Goal: Complete application form

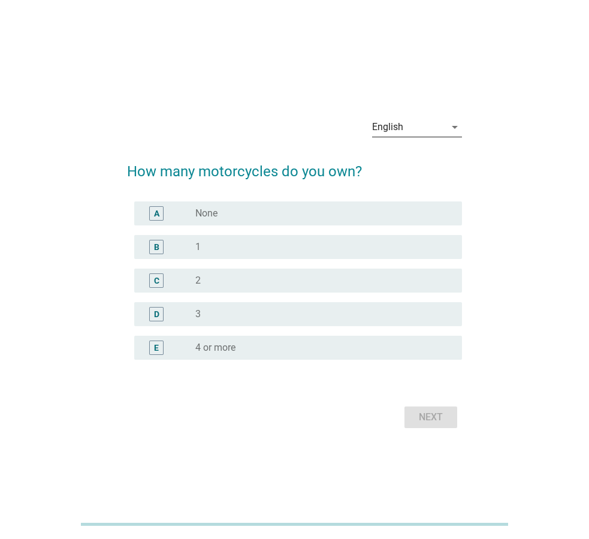
click at [393, 129] on div "English" at bounding box center [387, 127] width 31 height 11
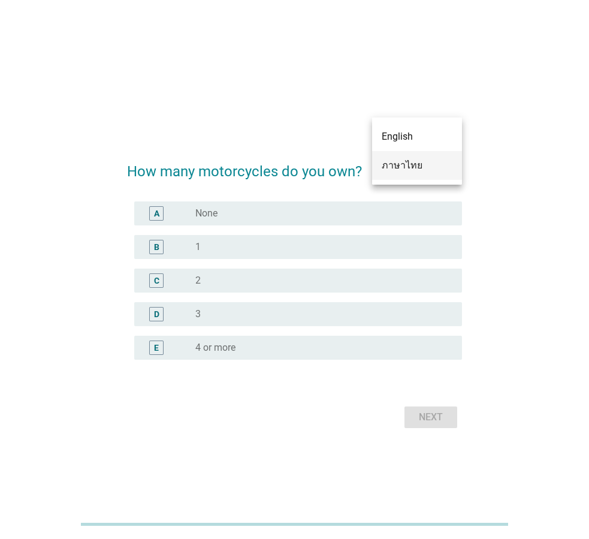
click at [402, 158] on div "ภาษาไทย" at bounding box center [417, 165] width 71 height 14
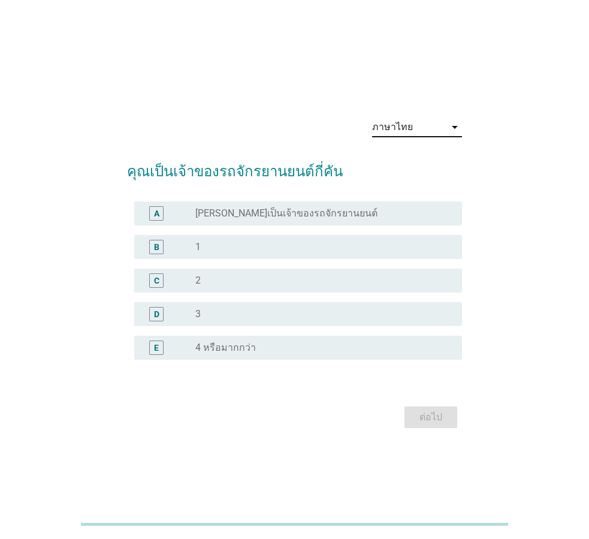
click at [267, 305] on div "D radio_button_unchecked 3" at bounding box center [298, 314] width 328 height 24
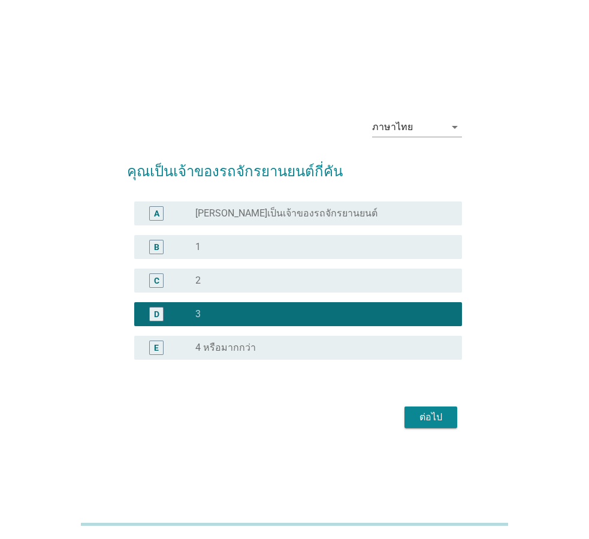
click at [424, 416] on div "ต่อไป" at bounding box center [431, 417] width 34 height 14
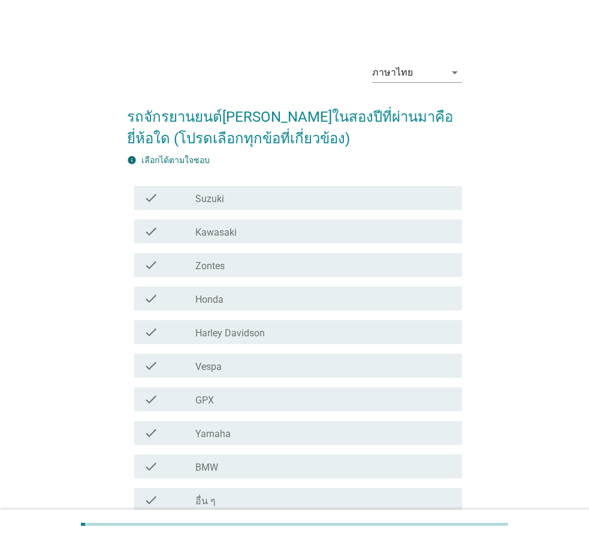
click at [537, 252] on div "ภาษาไทย arrow_drop_down รถจักรยานยนต์[PERSON_NAME]ในสองปีที่ผ่านมาคือยี่ห้อใด (…" at bounding box center [295, 311] width 532 height 535
click at [248, 297] on div "check_box_outline_blank Honda" at bounding box center [323, 298] width 257 height 14
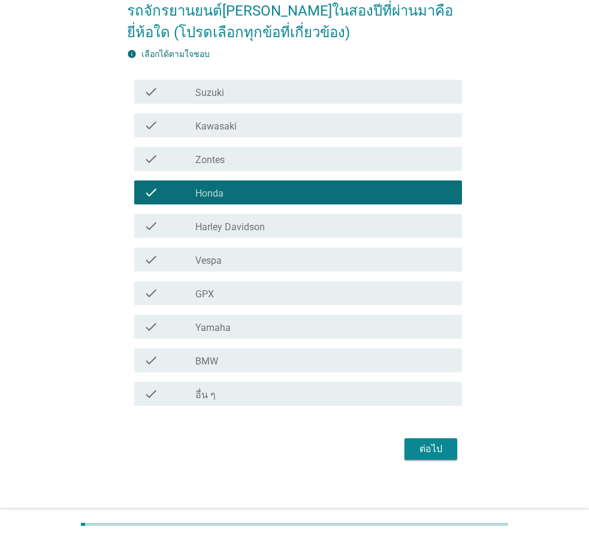
scroll to position [113, 0]
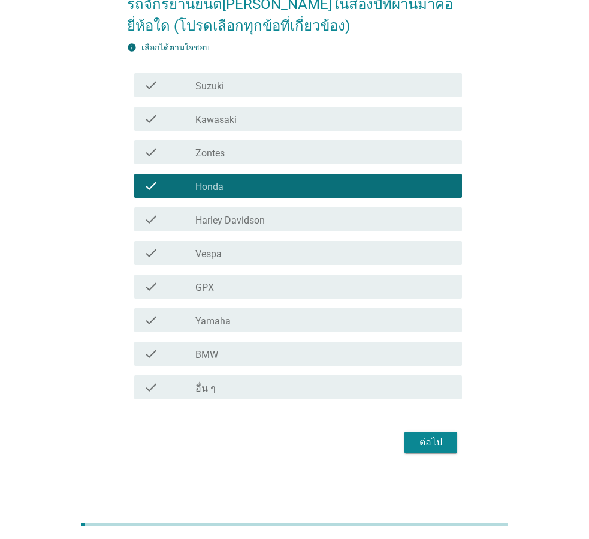
click at [256, 326] on div "check_box_outline_blank Yamaha" at bounding box center [323, 320] width 257 height 14
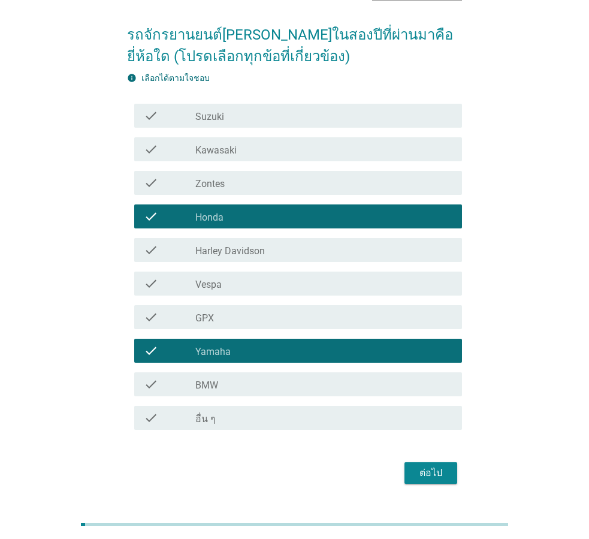
scroll to position [53, 0]
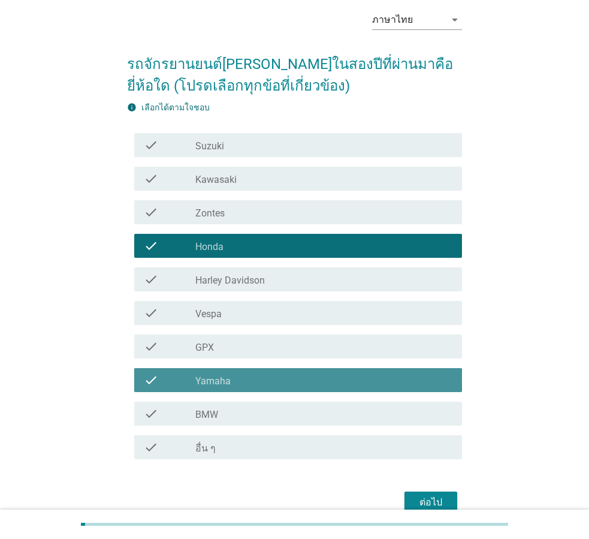
click at [276, 387] on div "check_box_outline_blank Yamaha" at bounding box center [323, 380] width 257 height 14
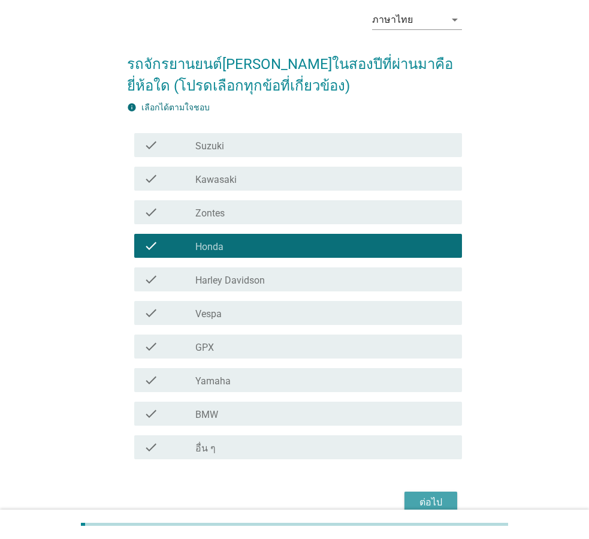
click at [418, 502] on div "ต่อไป" at bounding box center [431, 502] width 34 height 14
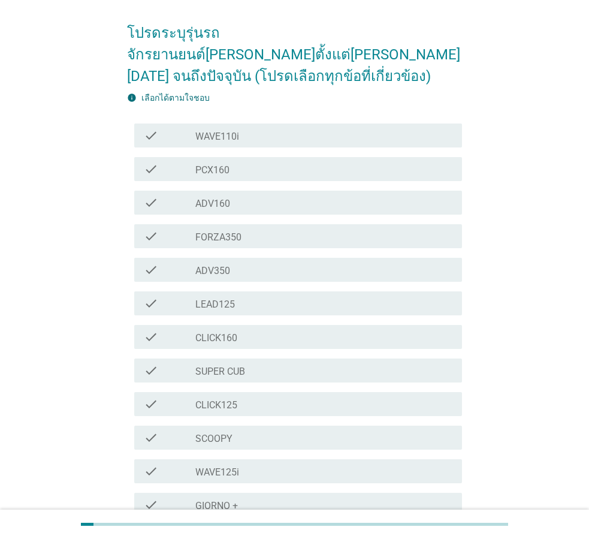
scroll to position [180, 0]
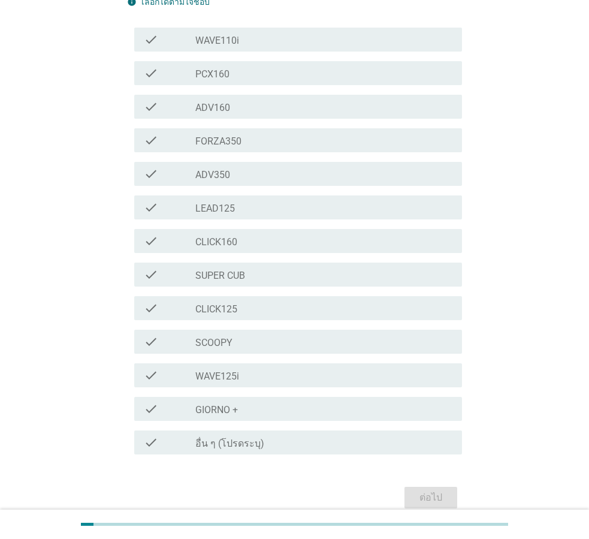
click at [251, 334] on div "check_box_outline_blank SCOOPY" at bounding box center [323, 341] width 257 height 14
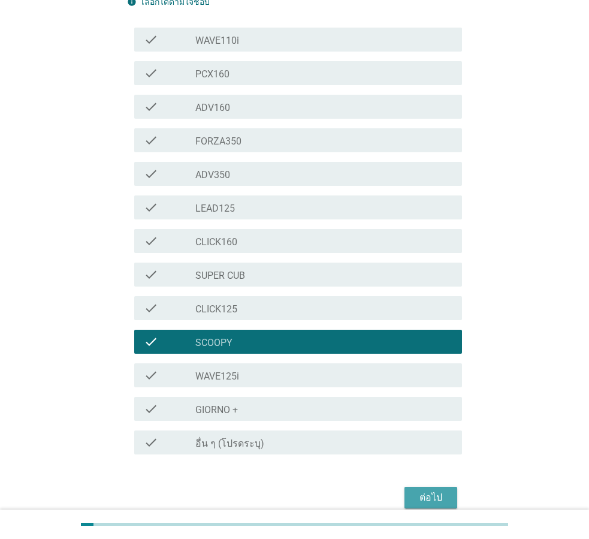
click at [407, 487] on button "ต่อไป" at bounding box center [430, 498] width 53 height 22
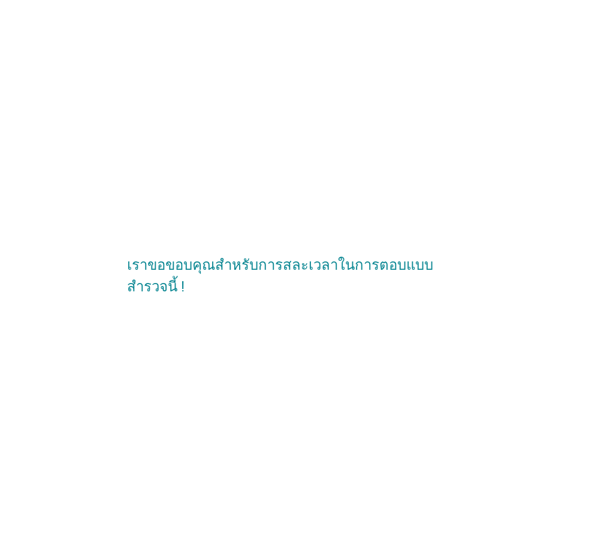
scroll to position [0, 0]
